Goal: Task Accomplishment & Management: Manage account settings

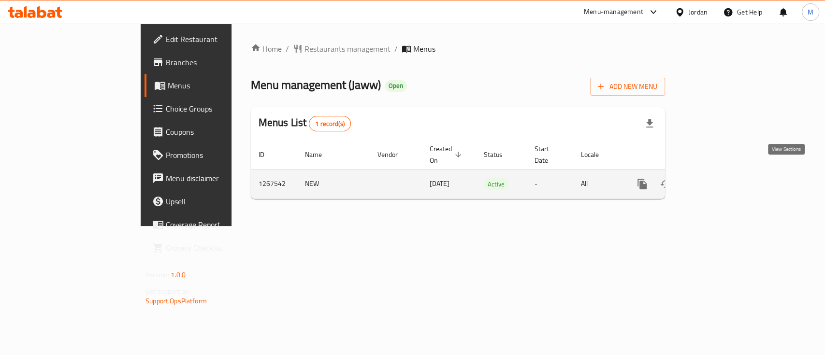
click at [717, 178] on icon "enhanced table" at bounding box center [712, 184] width 12 height 12
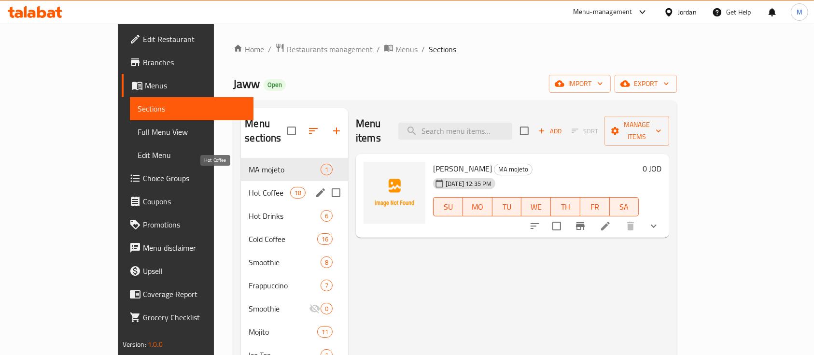
click at [249, 187] on span "Hot Coffee" at bounding box center [269, 193] width 41 height 12
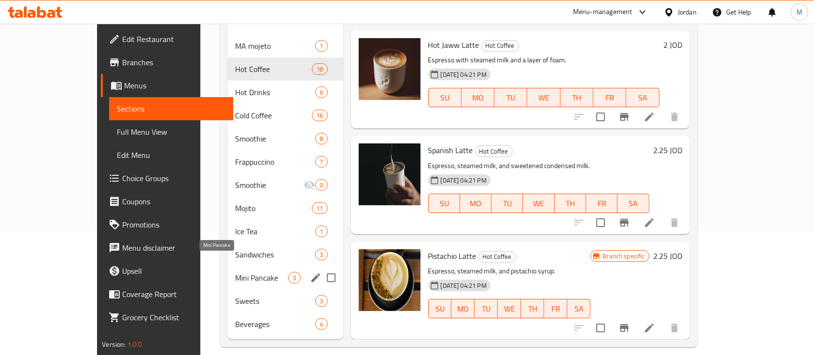
scroll to position [135, 0]
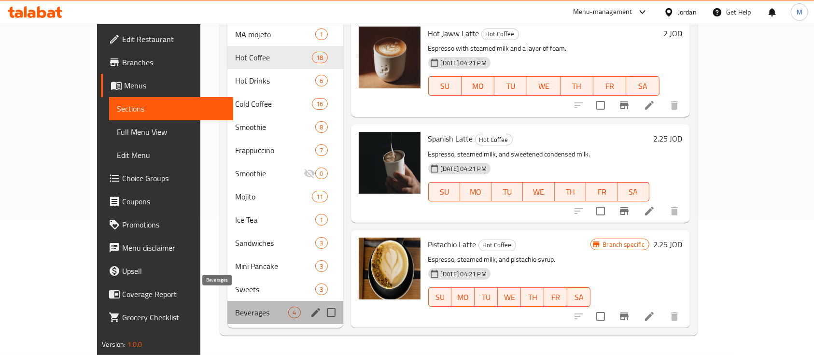
click at [235, 307] on span "Beverages" at bounding box center [261, 313] width 53 height 12
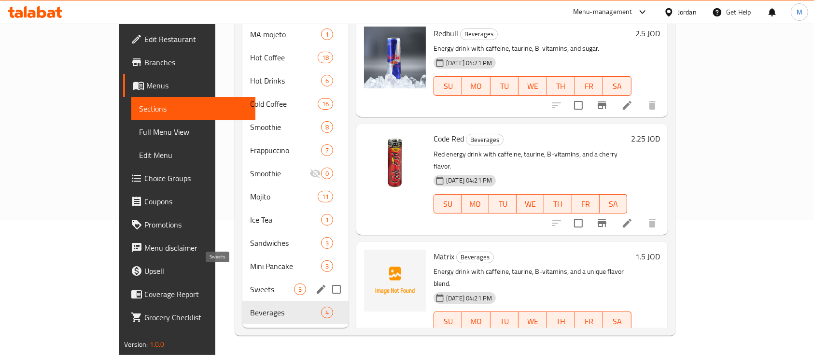
click at [250, 284] on span "Sweets" at bounding box center [272, 290] width 44 height 12
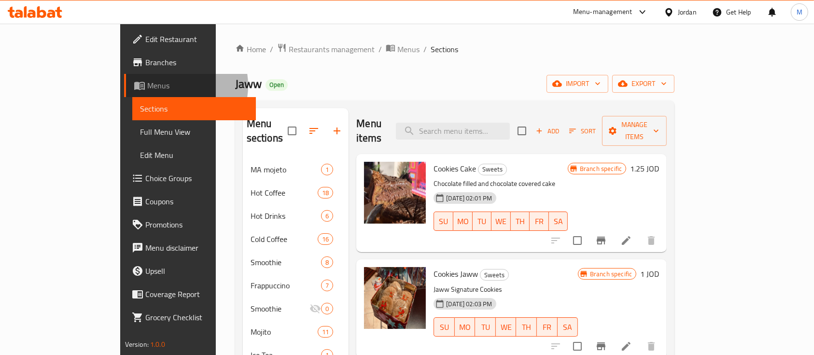
click at [147, 86] on span "Menus" at bounding box center [197, 86] width 101 height 12
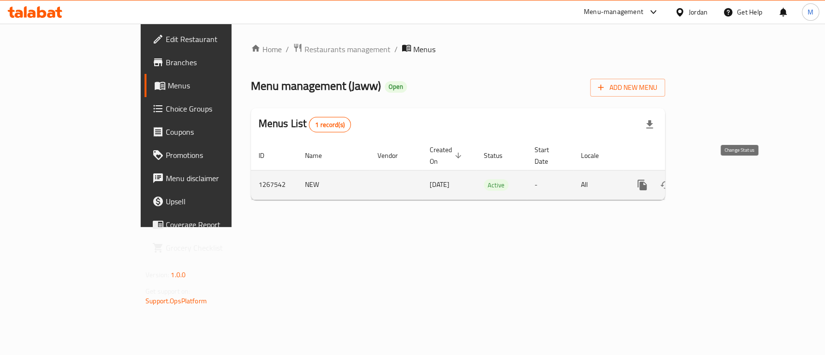
click at [671, 179] on icon "enhanced table" at bounding box center [665, 185] width 12 height 12
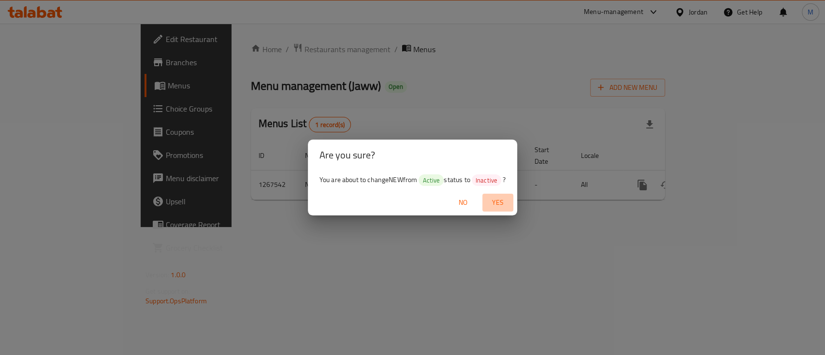
drag, startPoint x: 495, startPoint y: 201, endPoint x: 527, endPoint y: 227, distance: 40.8
click at [496, 205] on span "Yes" at bounding box center [497, 203] width 23 height 12
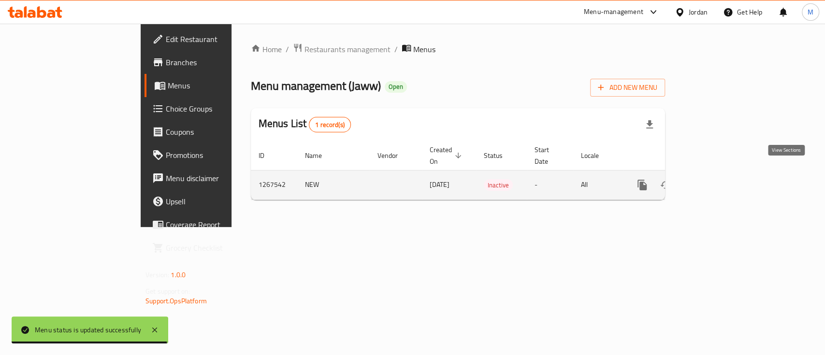
click at [716, 181] on icon "enhanced table" at bounding box center [711, 185] width 9 height 9
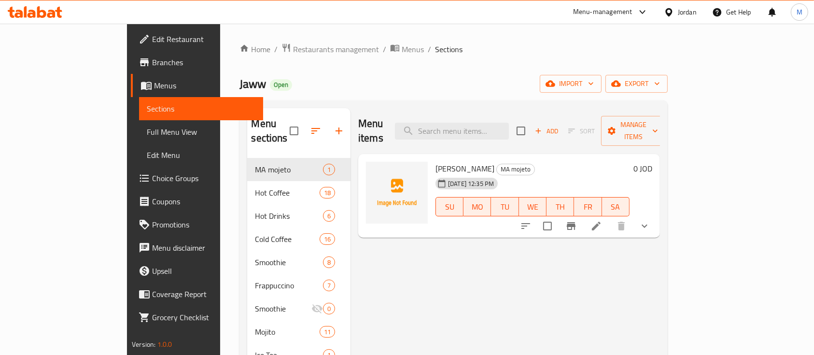
click at [152, 66] on span "Branches" at bounding box center [203, 63] width 103 height 12
